Goal: Task Accomplishment & Management: Complete application form

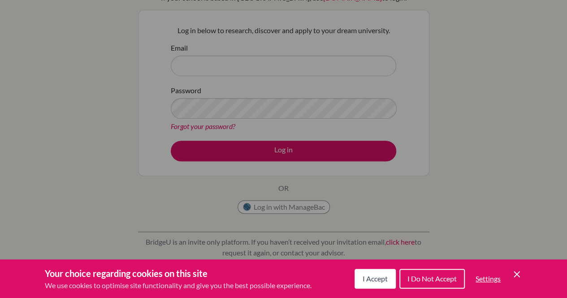
scroll to position [90, 0]
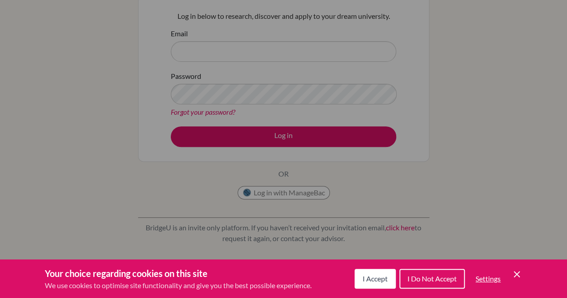
click at [509, 274] on div "I Accept I Do Not Accept Settings Cookie Control Close Icon" at bounding box center [438, 278] width 168 height 23
click at [518, 272] on icon "Save and close" at bounding box center [517, 274] width 6 height 6
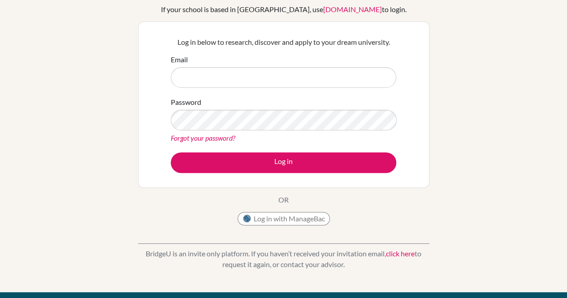
scroll to position [45, 0]
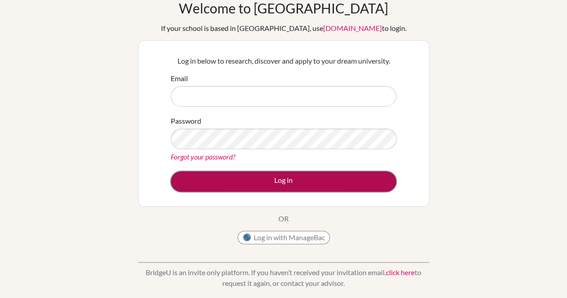
click at [275, 180] on button "Log in" at bounding box center [283, 181] width 225 height 21
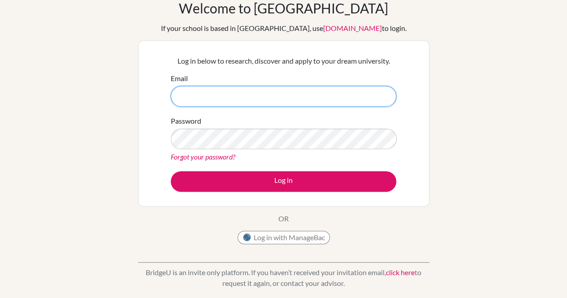
click at [269, 94] on input "Email" at bounding box center [283, 96] width 225 height 21
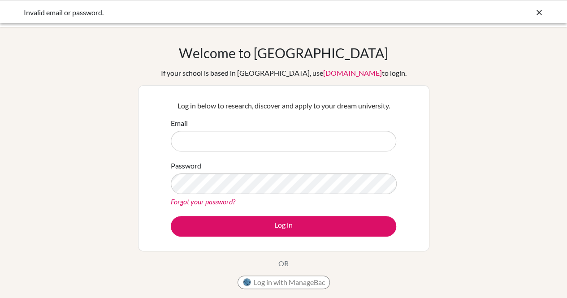
click at [260, 138] on input "Email" at bounding box center [283, 141] width 225 height 21
click at [237, 142] on input "Email" at bounding box center [283, 141] width 225 height 21
